Goal: Information Seeking & Learning: Learn about a topic

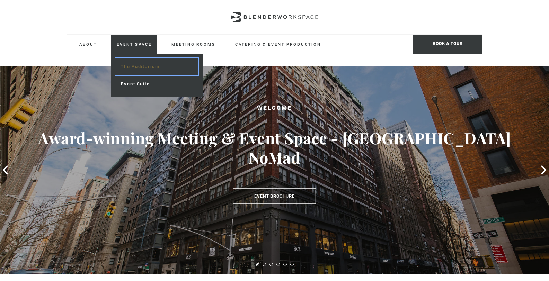
click at [140, 68] on link "The Auditorium" at bounding box center [156, 66] width 83 height 17
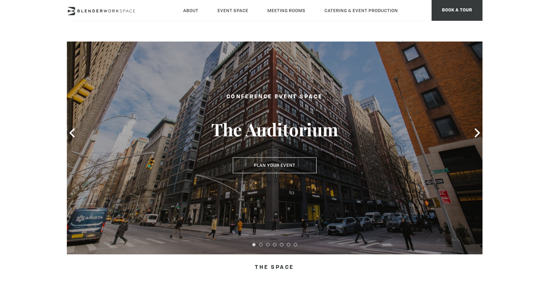
scroll to position [32, 0]
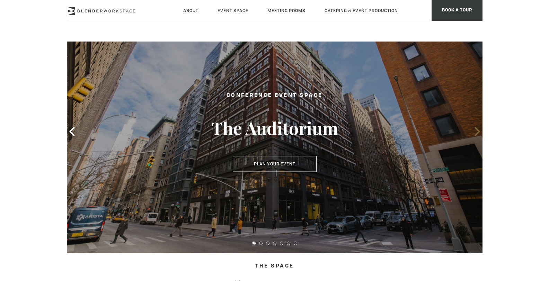
click at [476, 131] on icon at bounding box center [477, 131] width 9 height 9
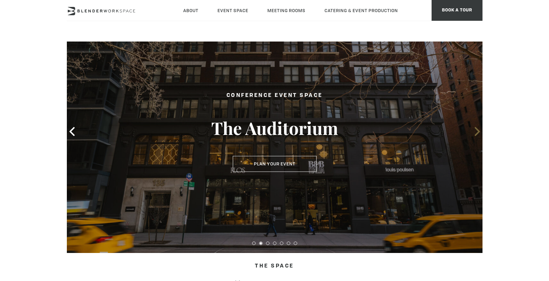
click at [478, 133] on icon at bounding box center [477, 131] width 9 height 9
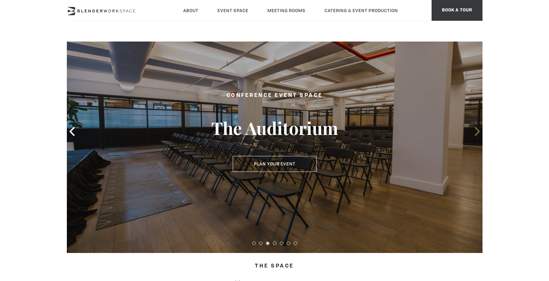
click at [475, 132] on icon at bounding box center [477, 131] width 9 height 9
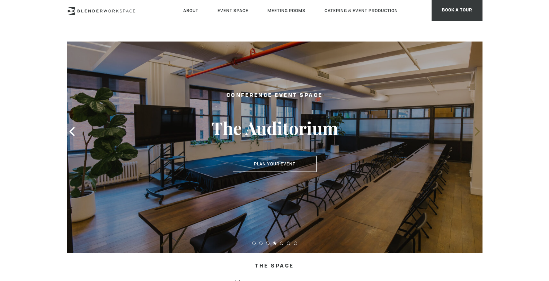
click at [477, 132] on icon at bounding box center [476, 131] width 5 height 9
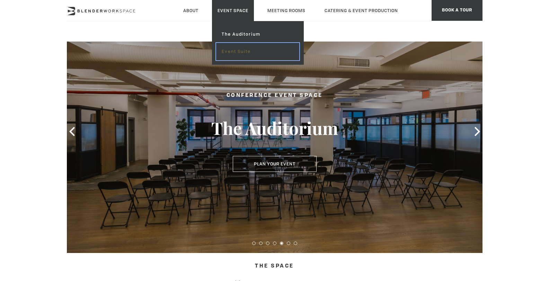
click at [240, 52] on link "Event Suite" at bounding box center [257, 51] width 83 height 17
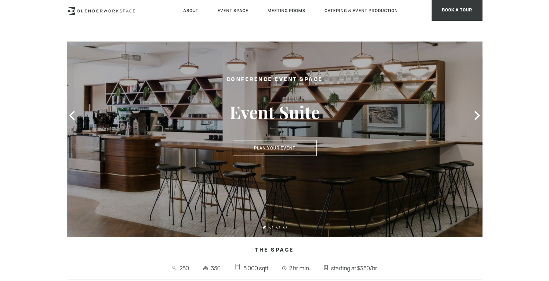
scroll to position [34, 0]
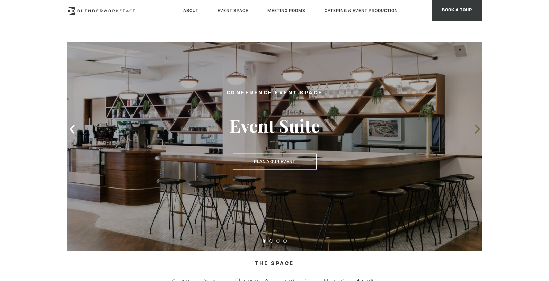
click at [476, 126] on icon at bounding box center [476, 129] width 5 height 9
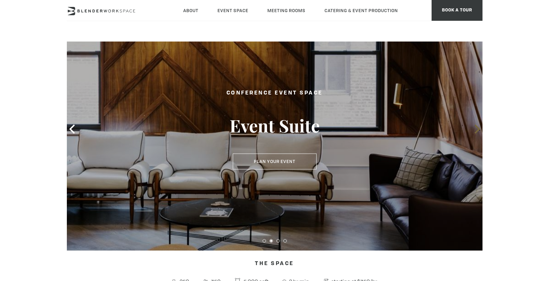
click at [477, 131] on icon at bounding box center [476, 129] width 5 height 9
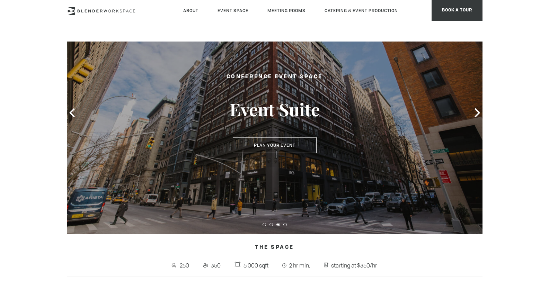
scroll to position [45, 0]
